Goal: Register for event/course

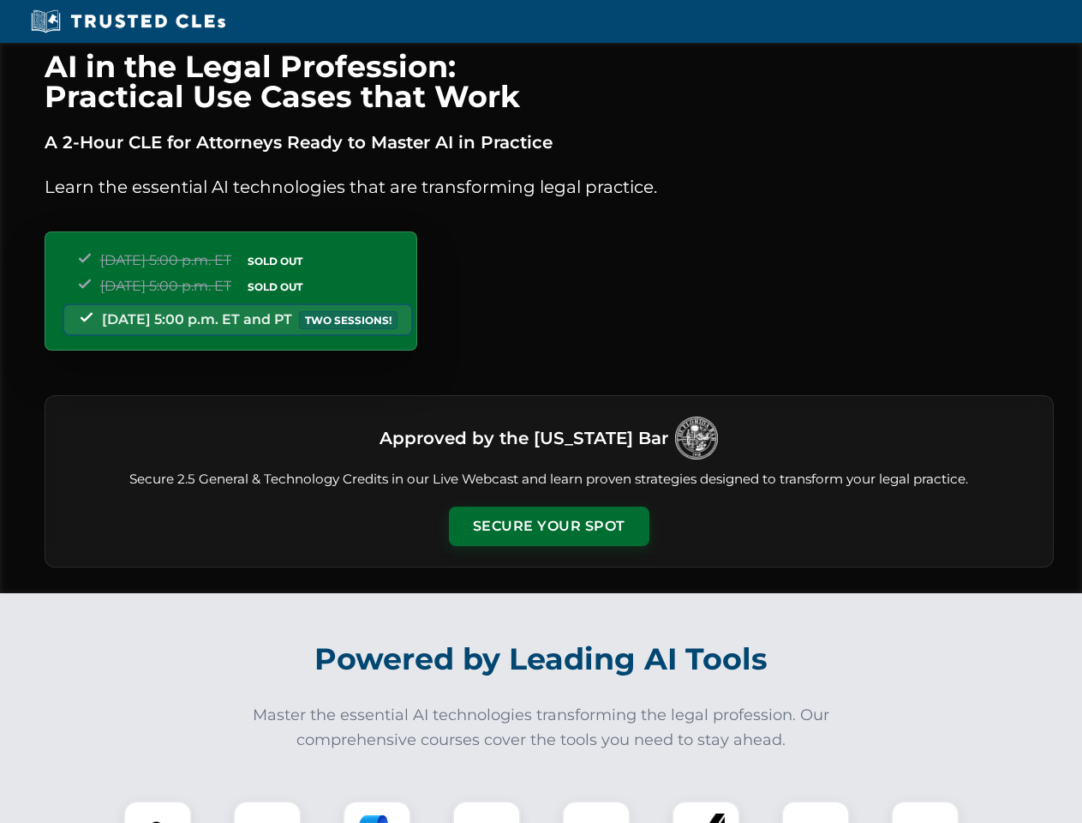
click at [548, 526] on button "Secure Your Spot" at bounding box center [549, 525] width 201 height 39
click at [158, 811] on img at bounding box center [158, 835] width 50 height 50
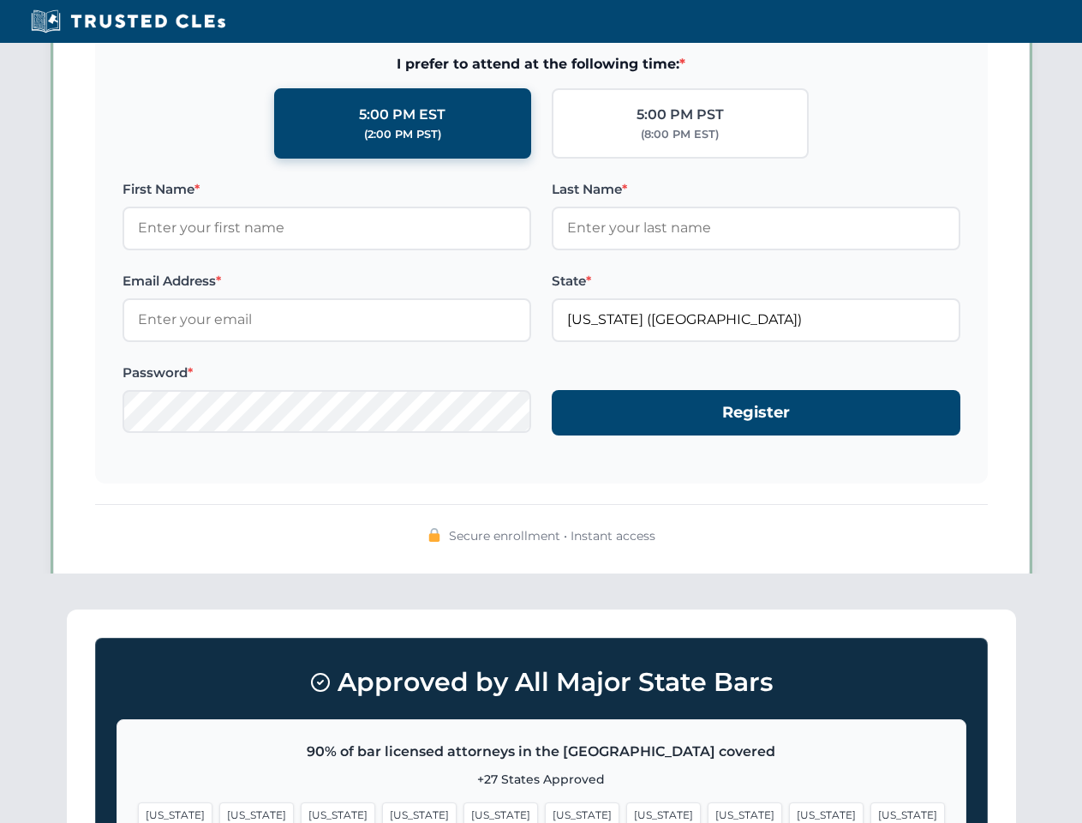
click at [626, 811] on span "[US_STATE]" at bounding box center [663, 814] width 75 height 25
click at [789, 811] on span "[US_STATE]" at bounding box center [826, 814] width 75 height 25
